Goal: Check status

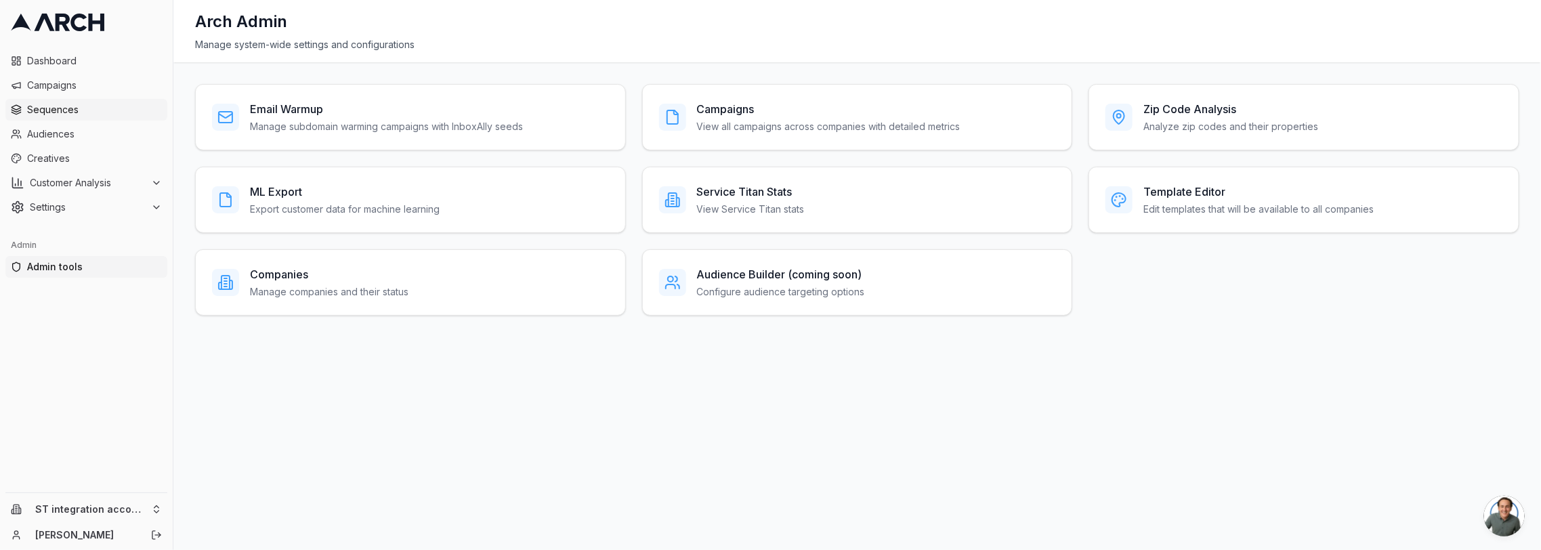
click at [88, 110] on span "Sequences" at bounding box center [94, 110] width 135 height 14
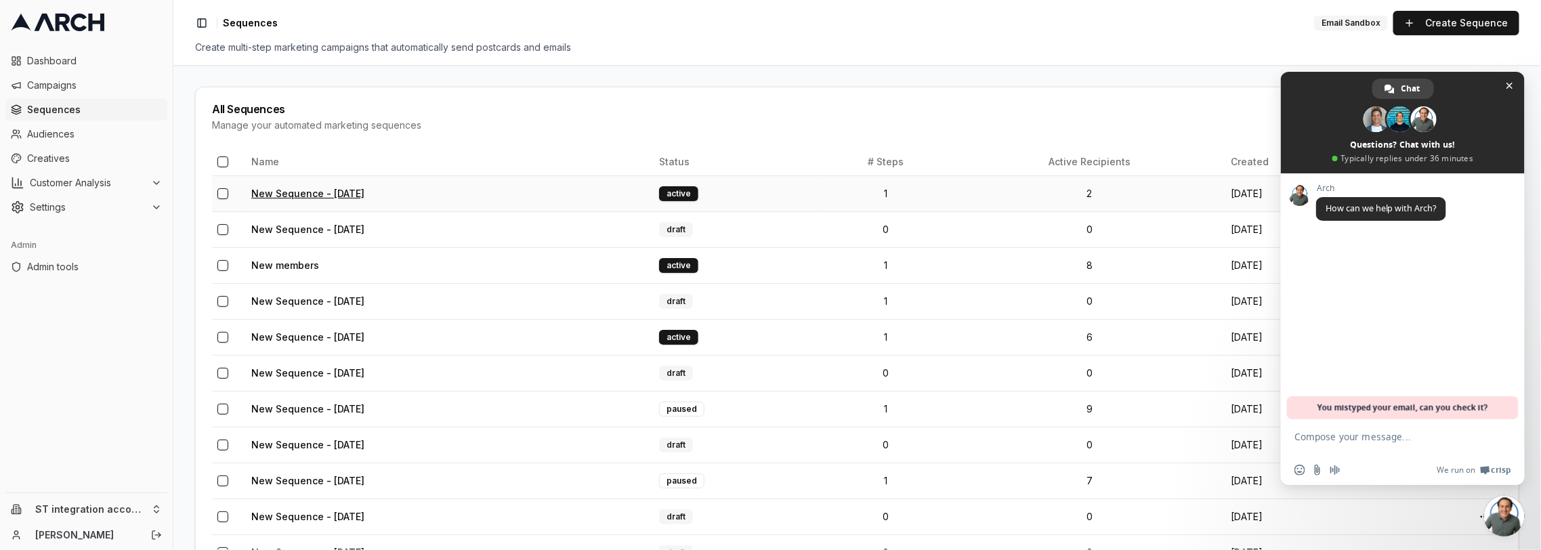
click at [362, 188] on link "New Sequence - [DATE]" at bounding box center [307, 194] width 113 height 12
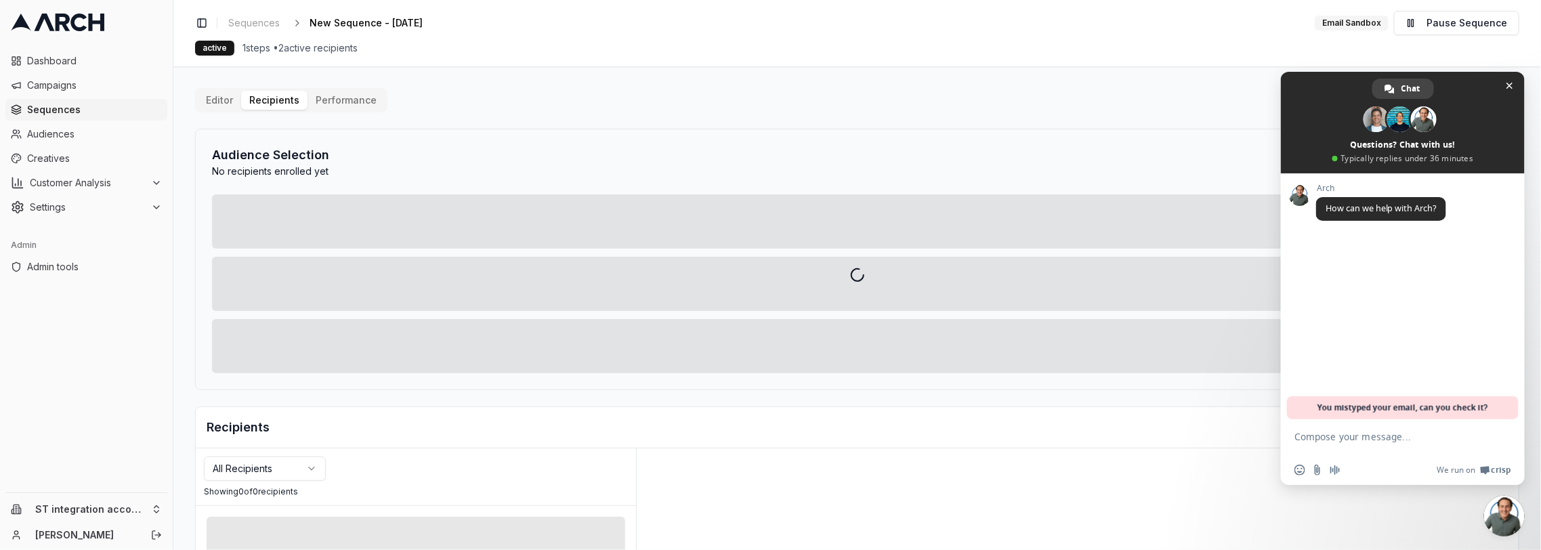
click at [287, 108] on div "Editor Recipients Performance Audience Selection No recipients enrolled yet Add…" at bounding box center [857, 471] width 1324 height 767
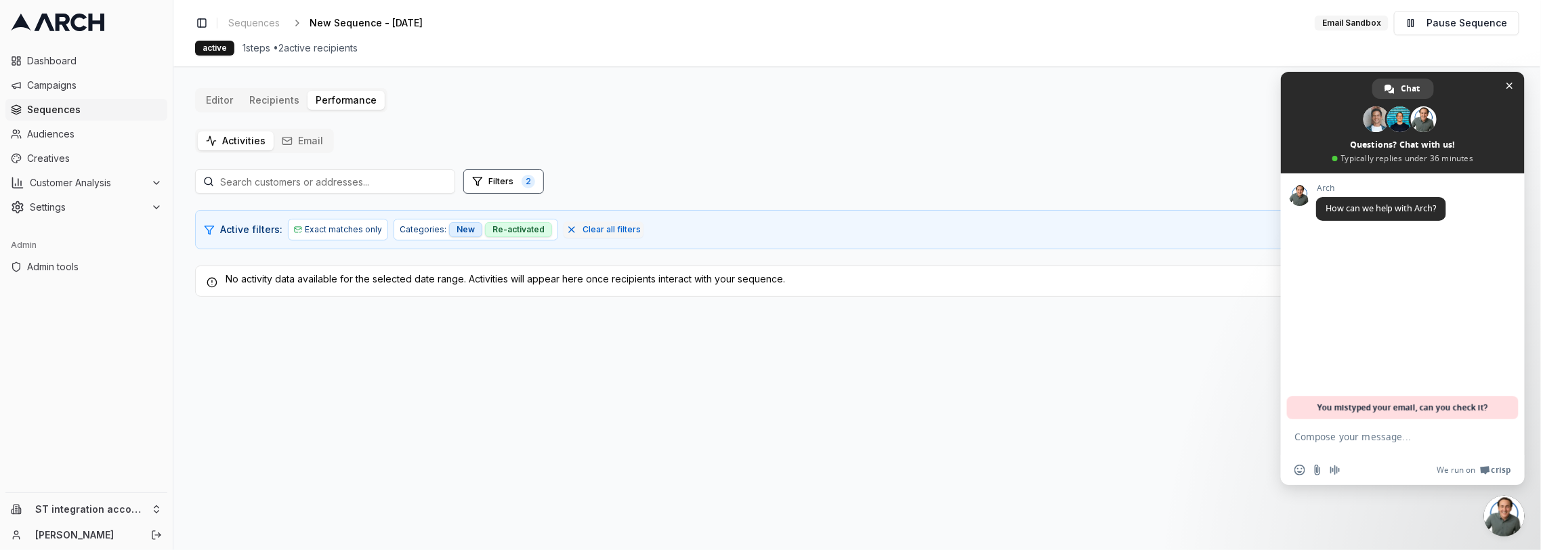
click at [352, 280] on div "No activity data available for the selected date range. Activities will appear …" at bounding box center [857, 279] width 1301 height 14
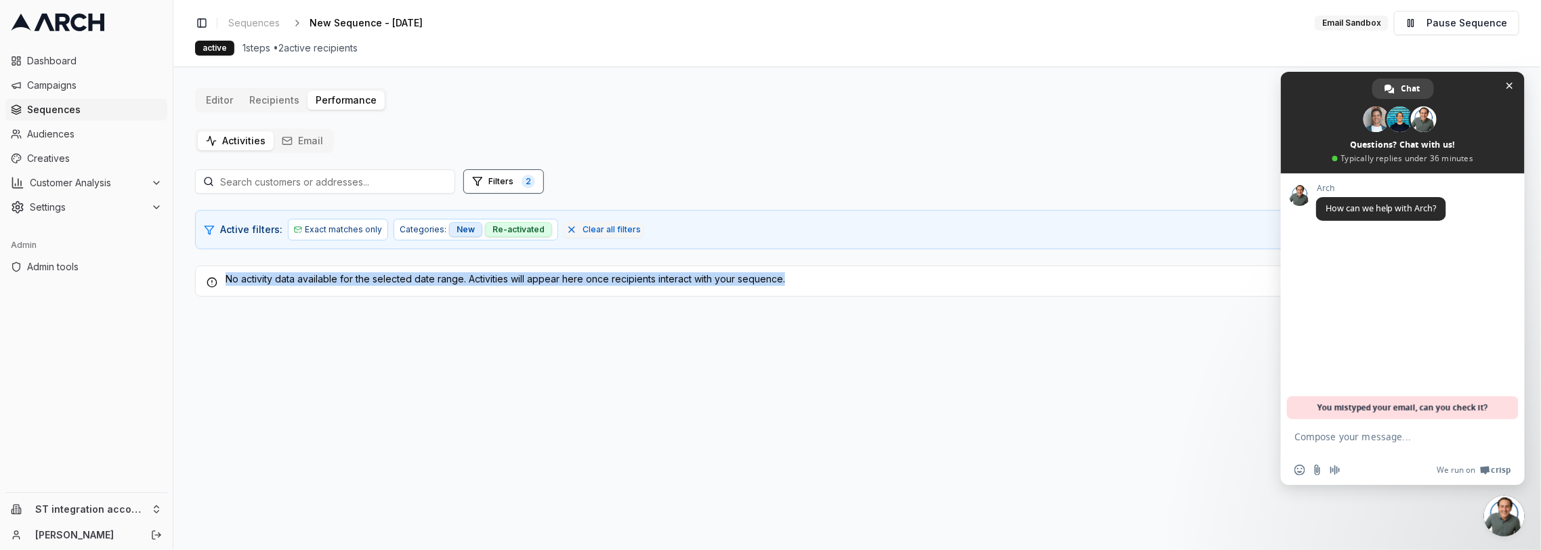
click at [352, 280] on div "No activity data available for the selected date range. Activities will appear …" at bounding box center [857, 279] width 1301 height 14
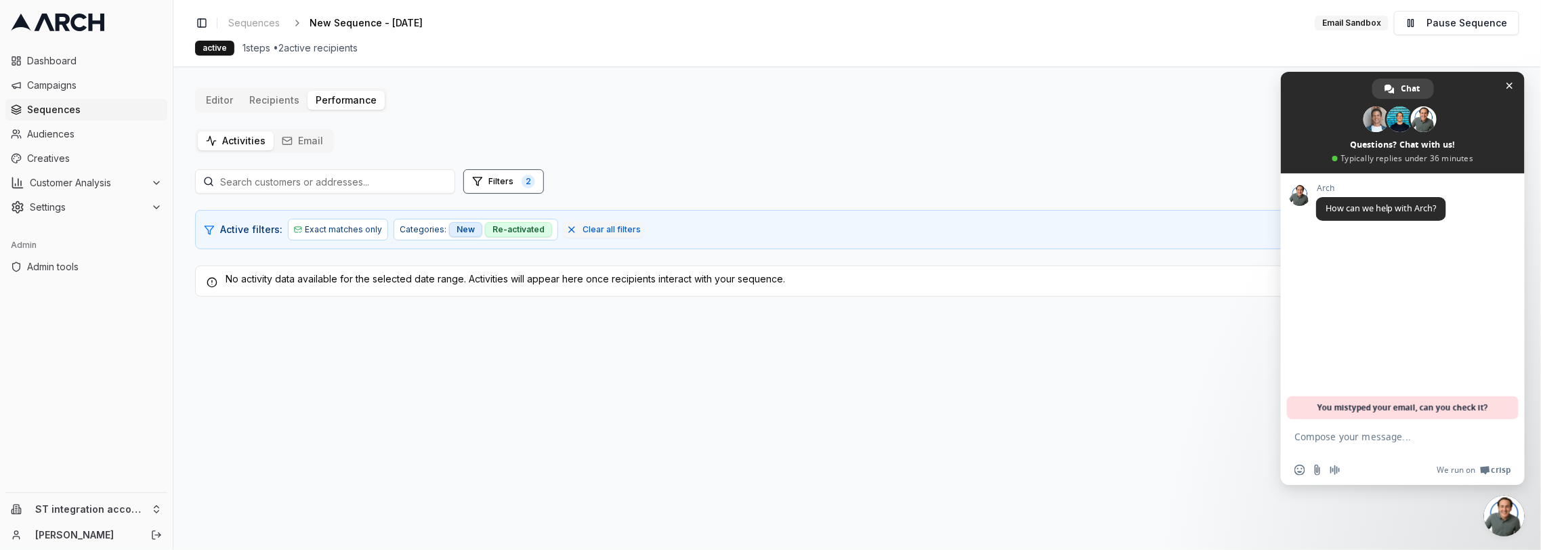
click at [648, 119] on div "Editor Recipients Performance Activities Email Filters 2 Active filters: Exact …" at bounding box center [857, 192] width 1324 height 209
